Goal: Navigation & Orientation: Go to known website

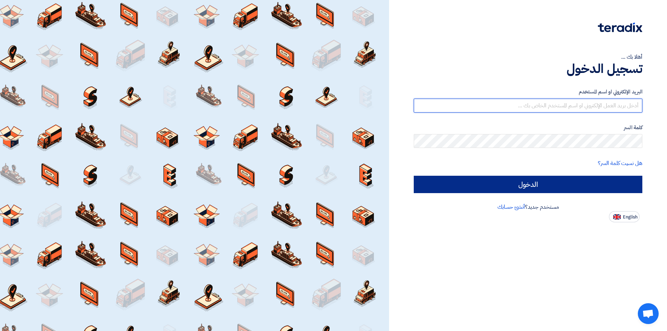
type input "[EMAIL_ADDRESS][DOMAIN_NAME]"
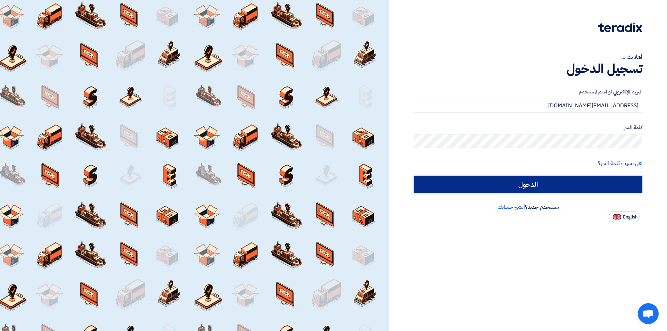
click at [504, 183] on input "الدخول" at bounding box center [528, 184] width 228 height 17
type input "Sign in"
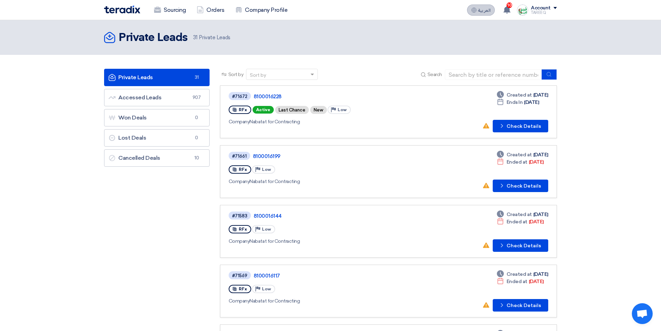
click at [485, 8] on span "العربية" at bounding box center [484, 10] width 12 height 5
